Goal: Transaction & Acquisition: Purchase product/service

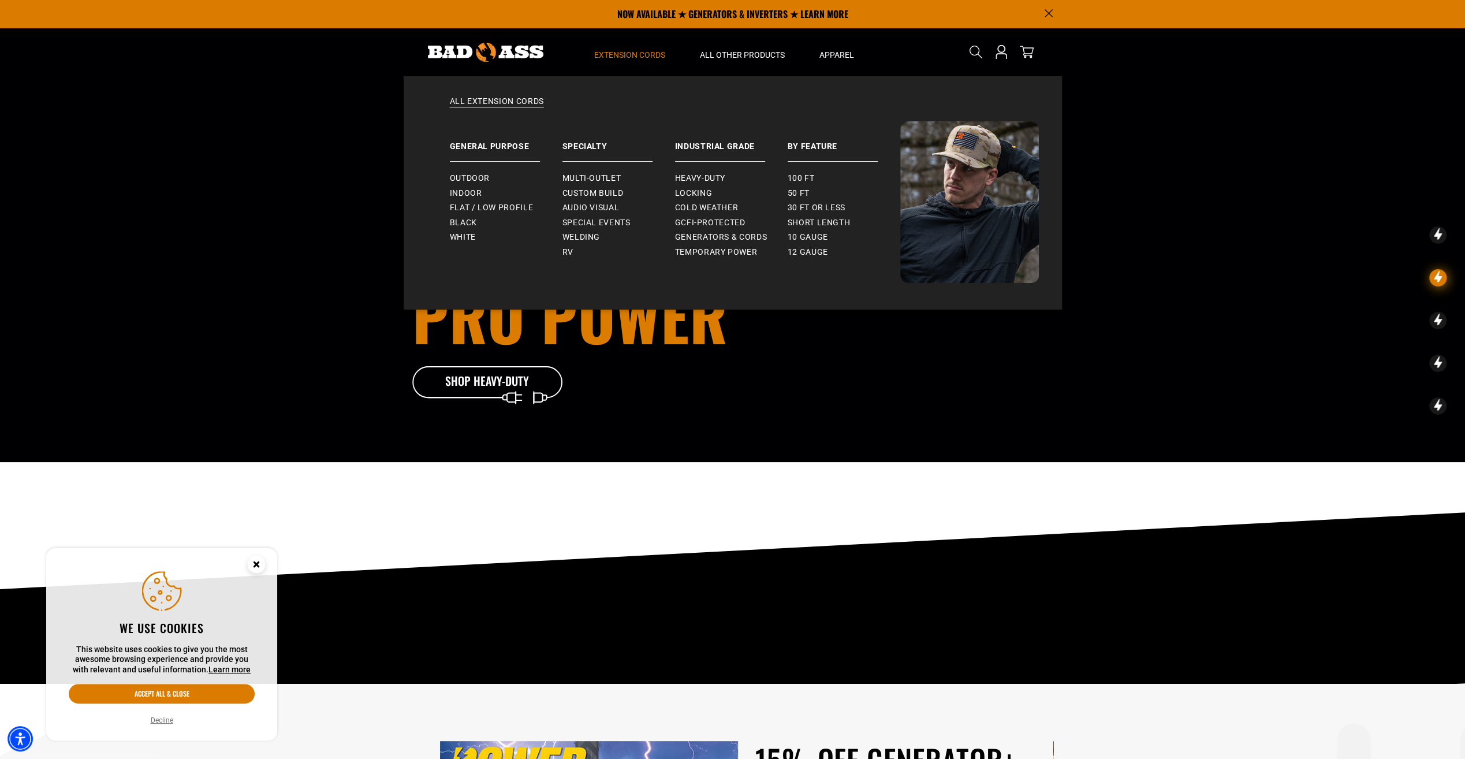
click at [626, 55] on span "Extension Cords" at bounding box center [629, 55] width 71 height 10
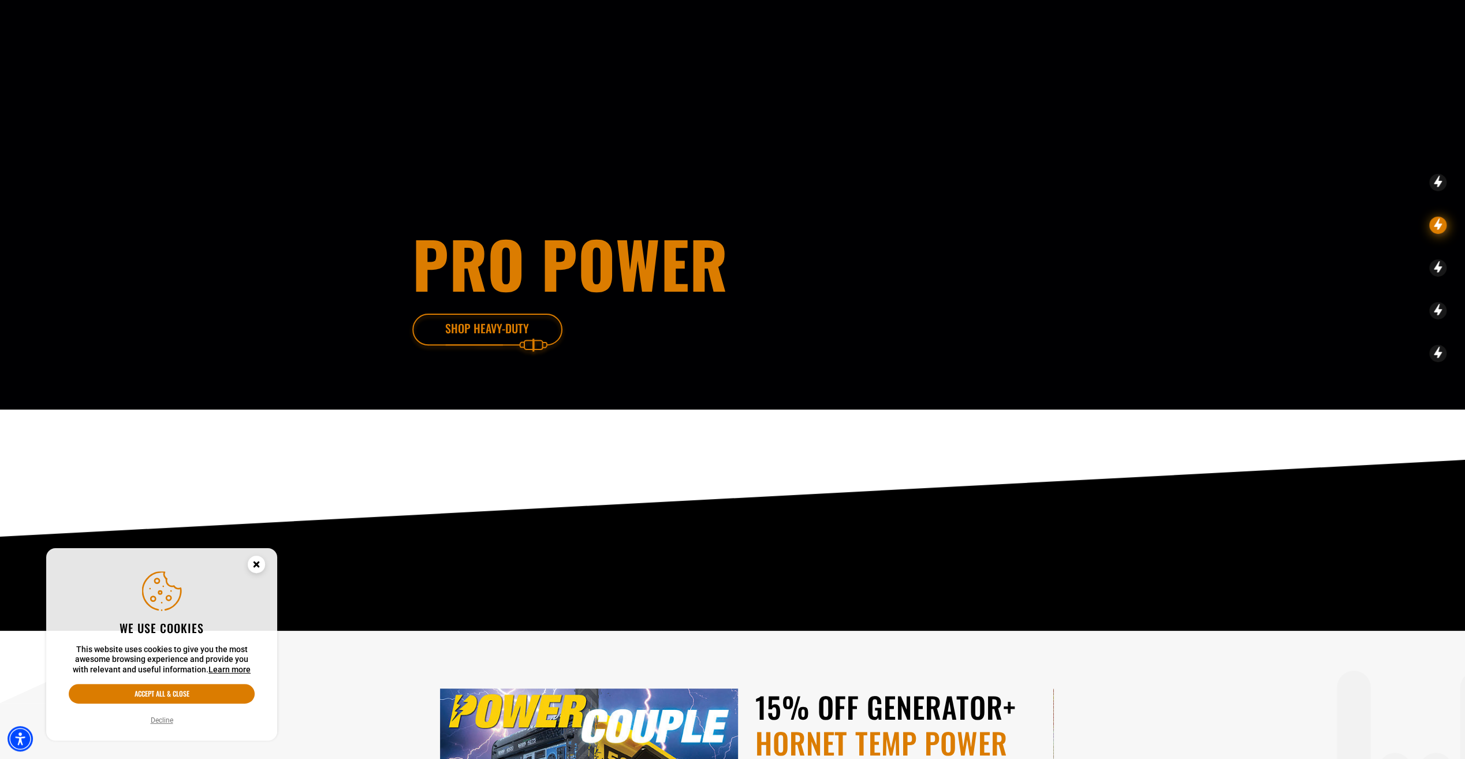
scroll to position [115, 0]
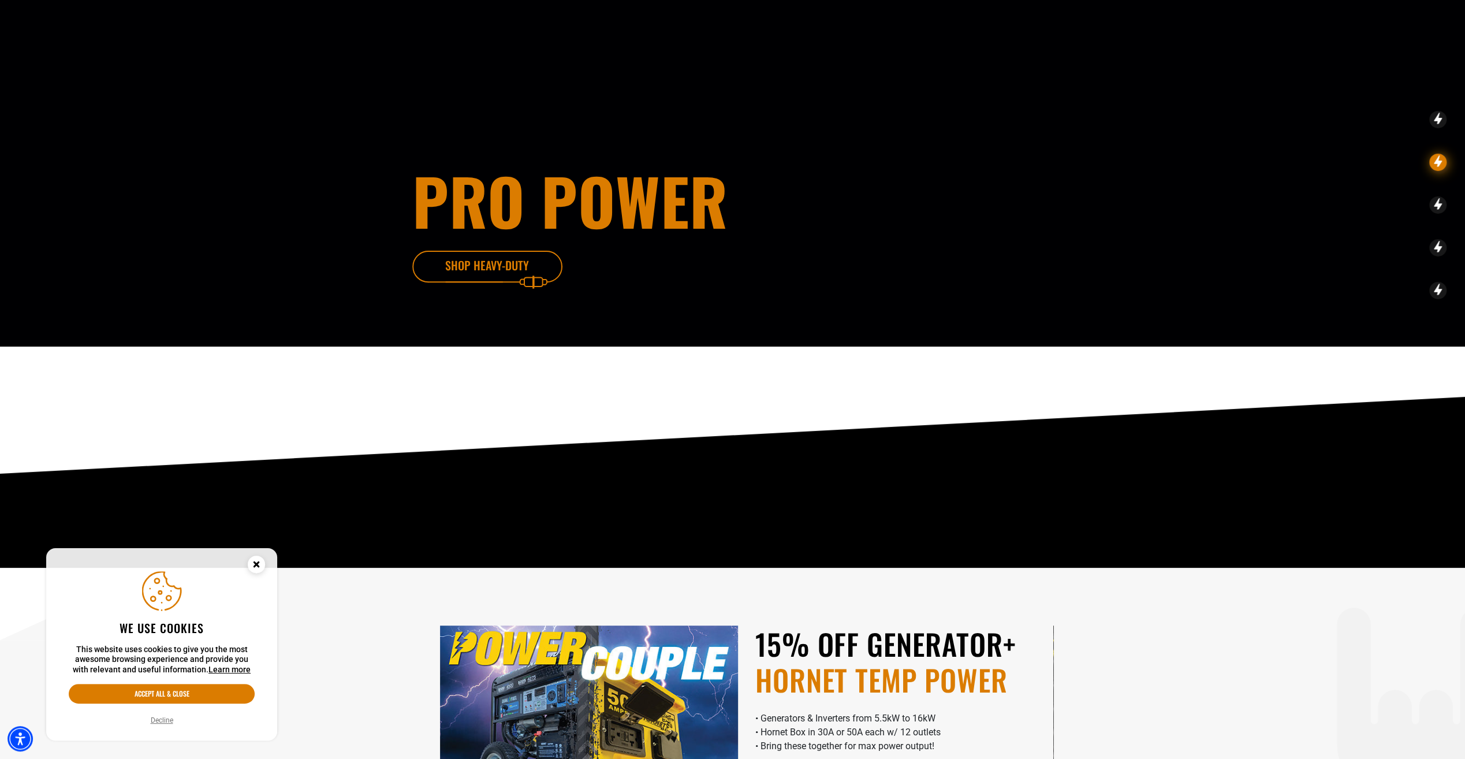
click at [485, 259] on icon at bounding box center [505, 270] width 150 height 38
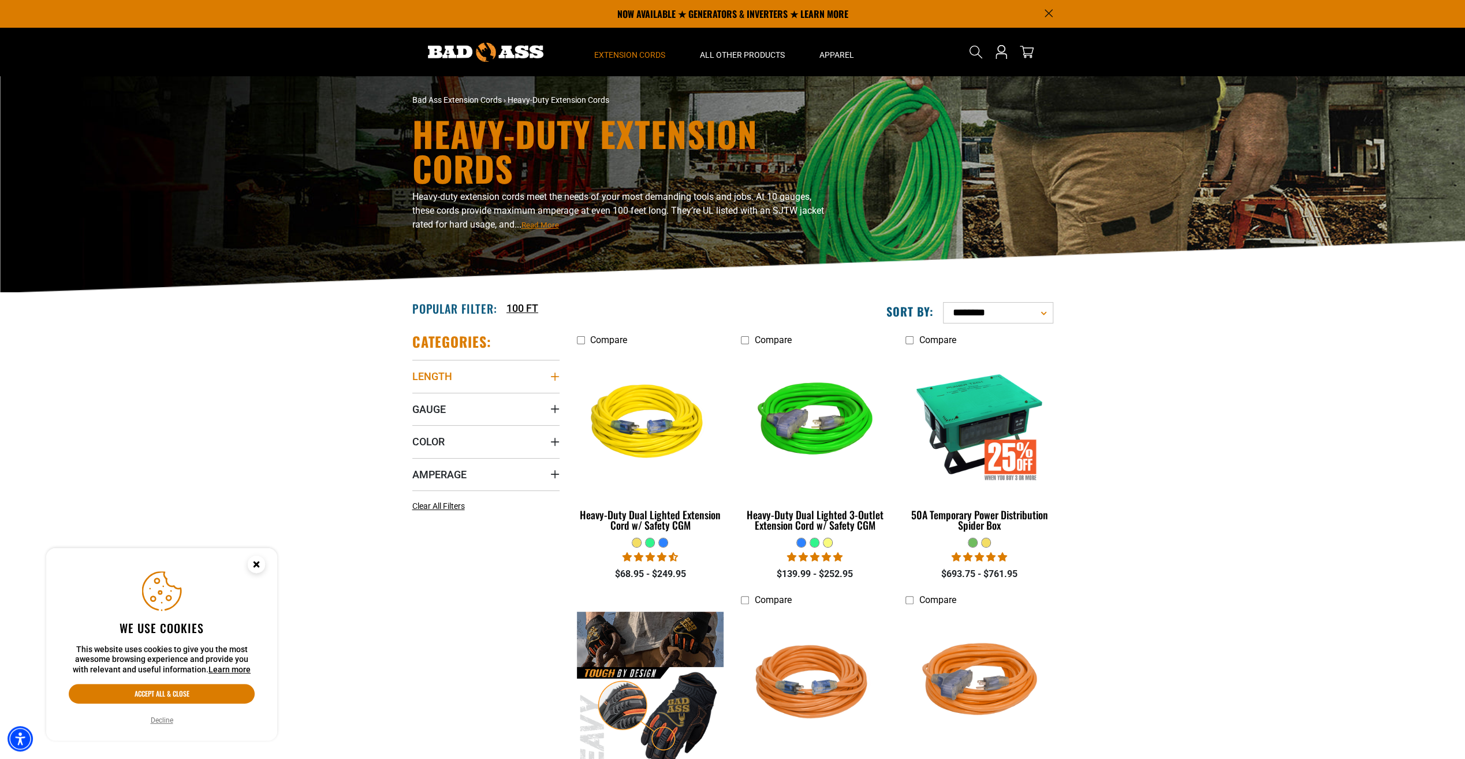
click at [546, 378] on summary "Length" at bounding box center [485, 376] width 147 height 32
click at [441, 424] on label "100 FT (5) 100 FT (5 products)" at bounding box center [449, 419] width 74 height 15
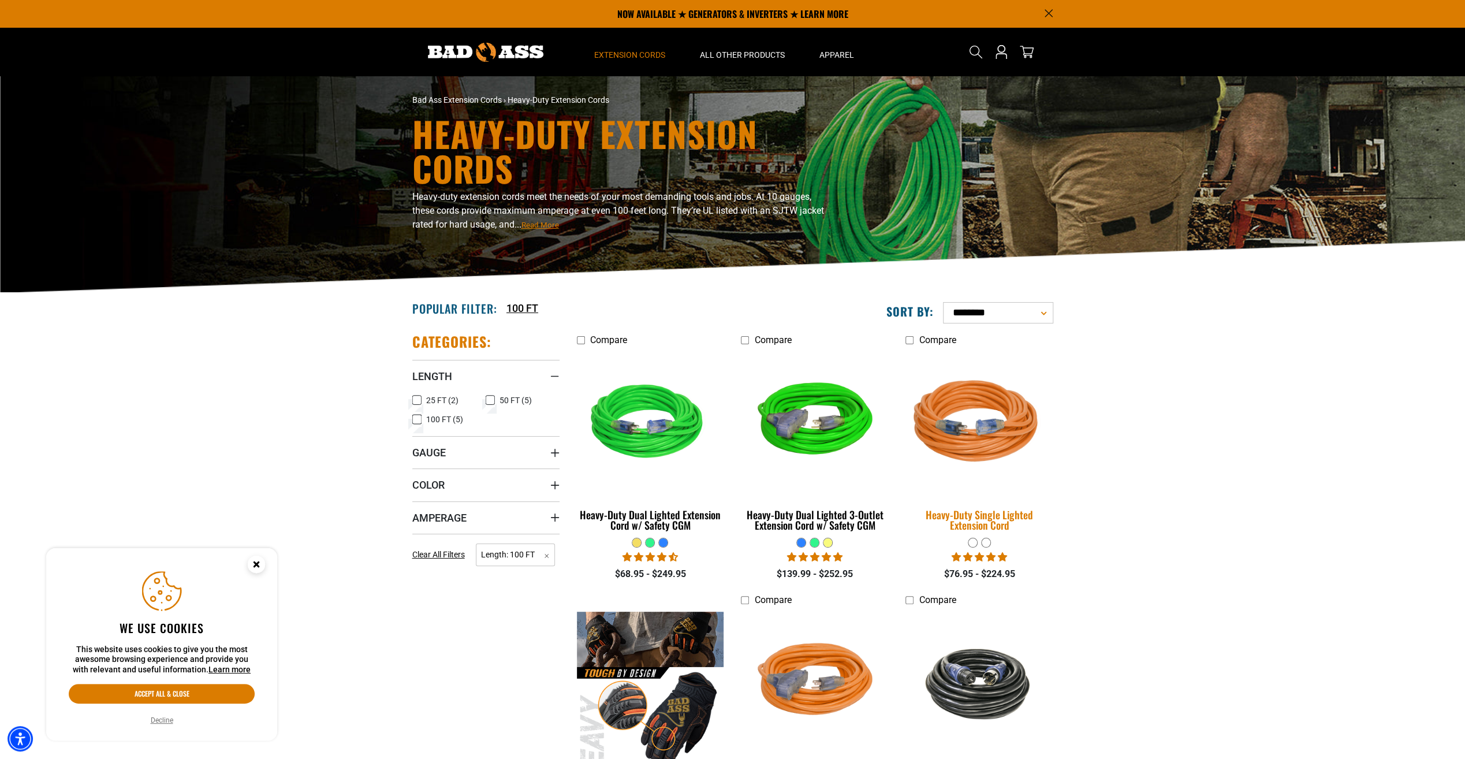
click at [981, 438] on img at bounding box center [980, 423] width 162 height 148
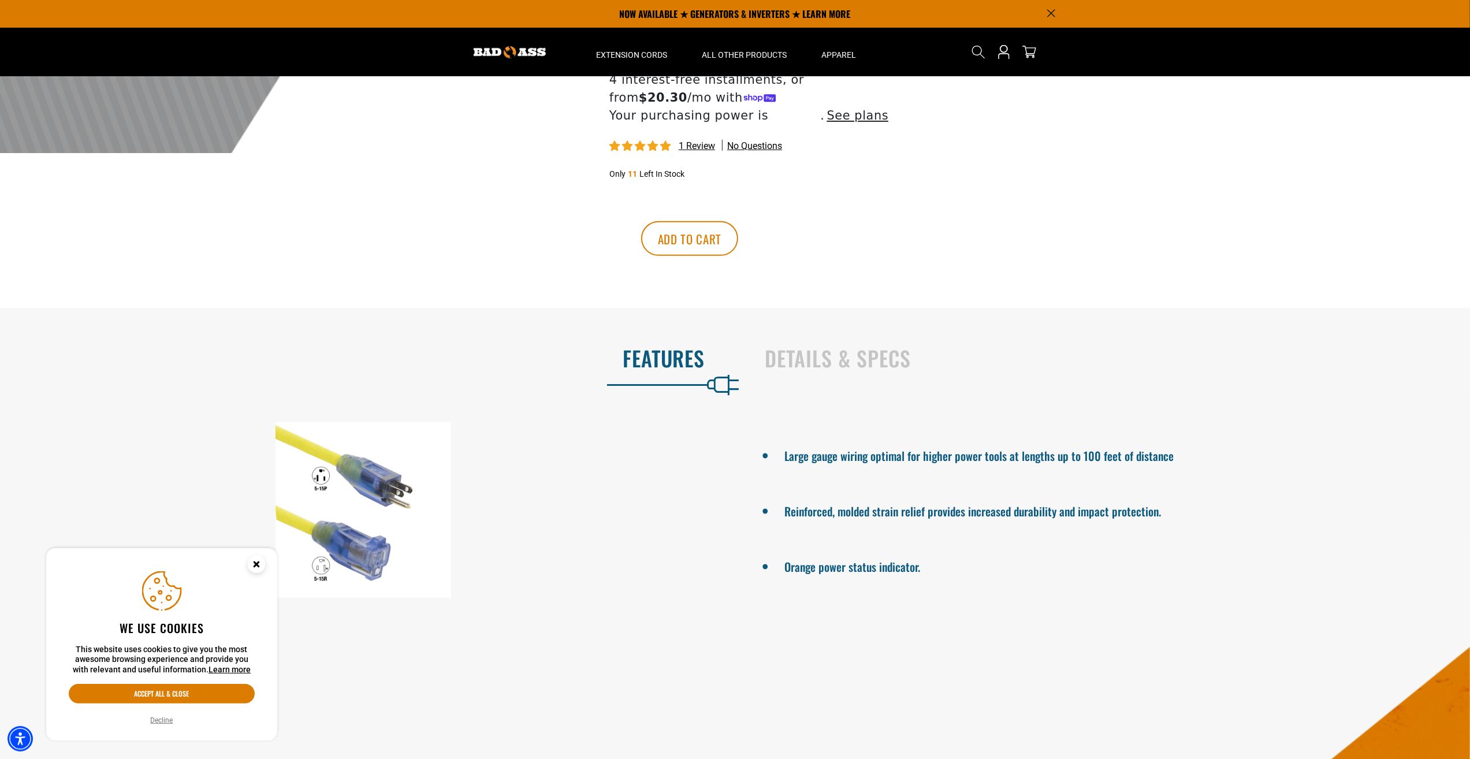
scroll to position [462, 0]
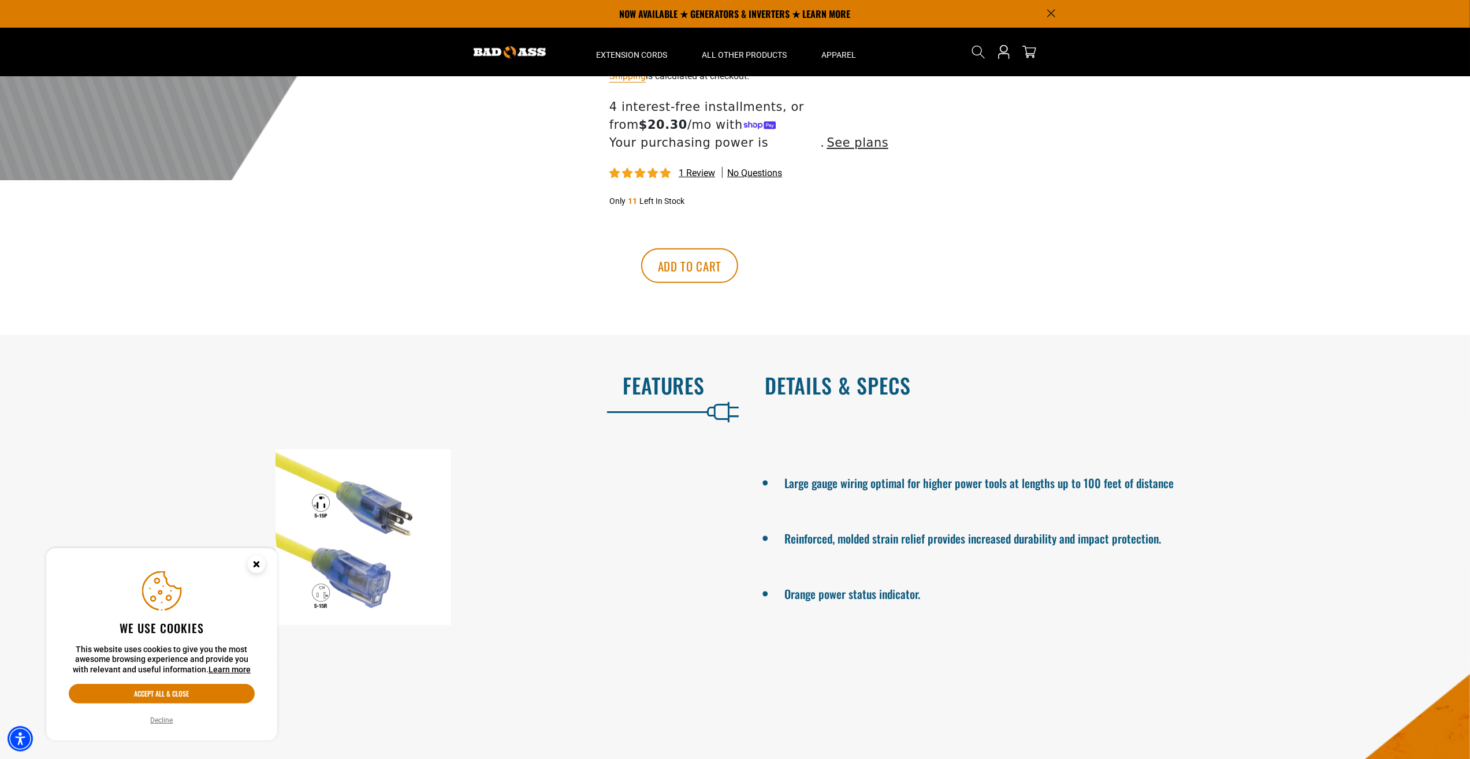
click at [852, 395] on h2 "Details & Specs" at bounding box center [1105, 385] width 681 height 24
